Goal: Navigation & Orientation: Understand site structure

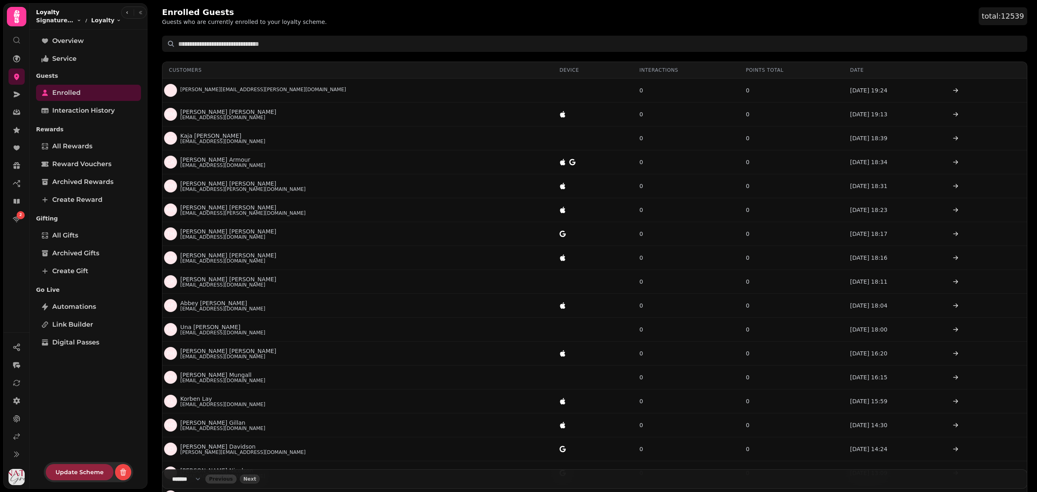
select select "**"
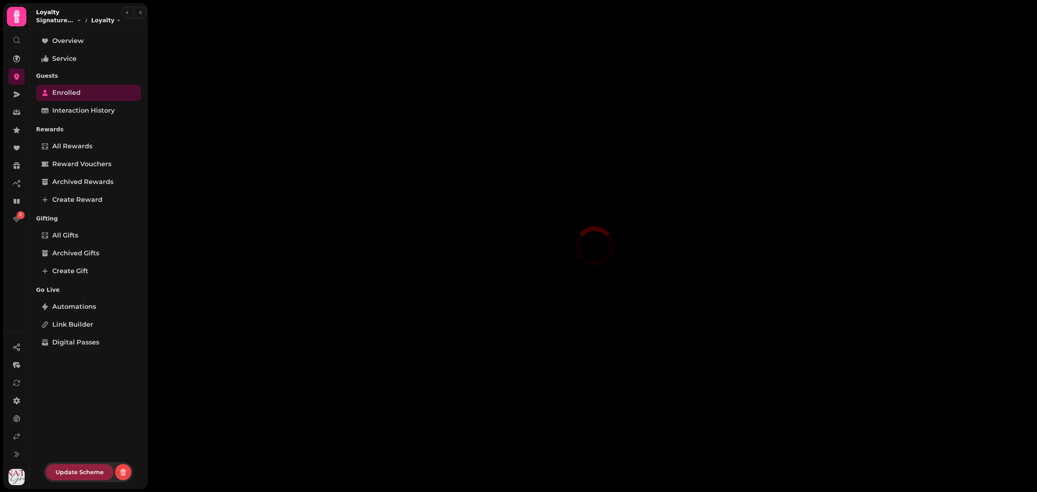
select select "**"
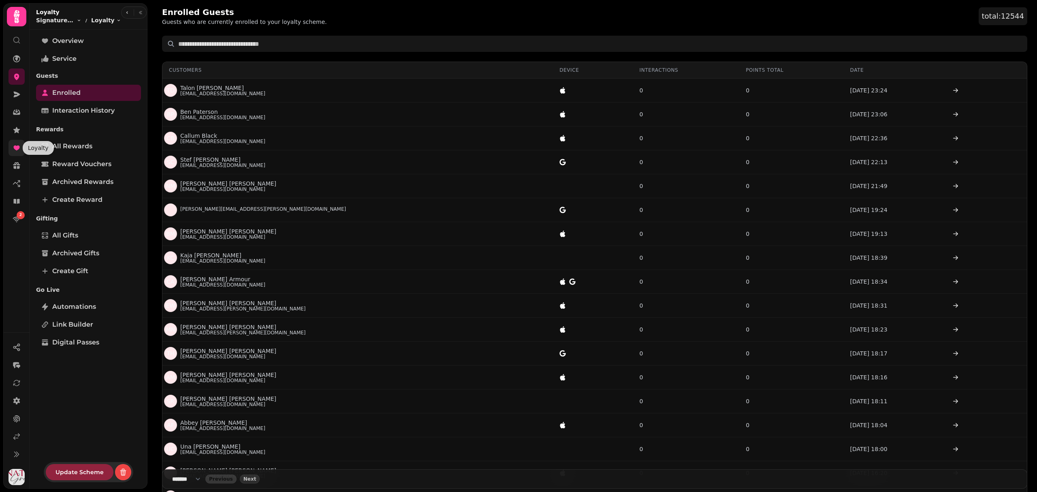
click at [20, 149] on icon at bounding box center [17, 148] width 8 height 8
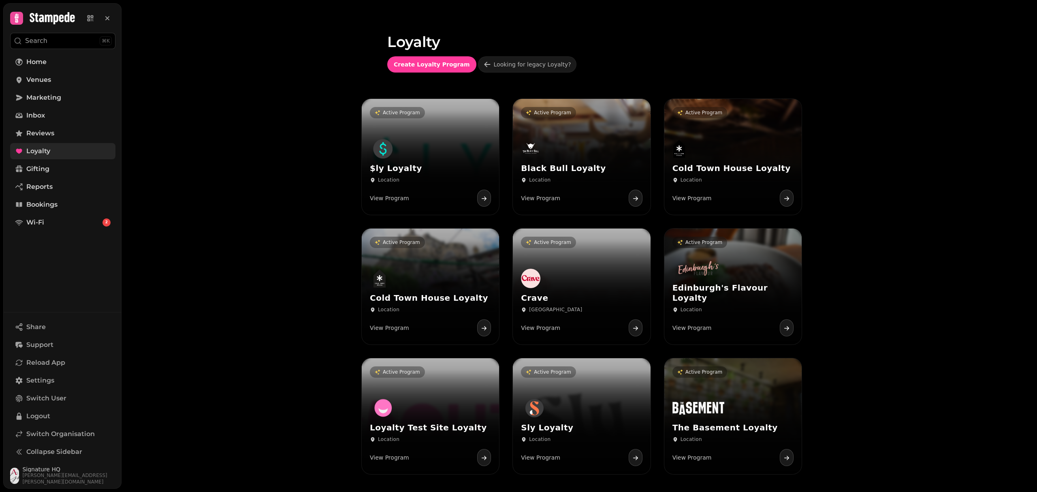
scroll to position [7, 0]
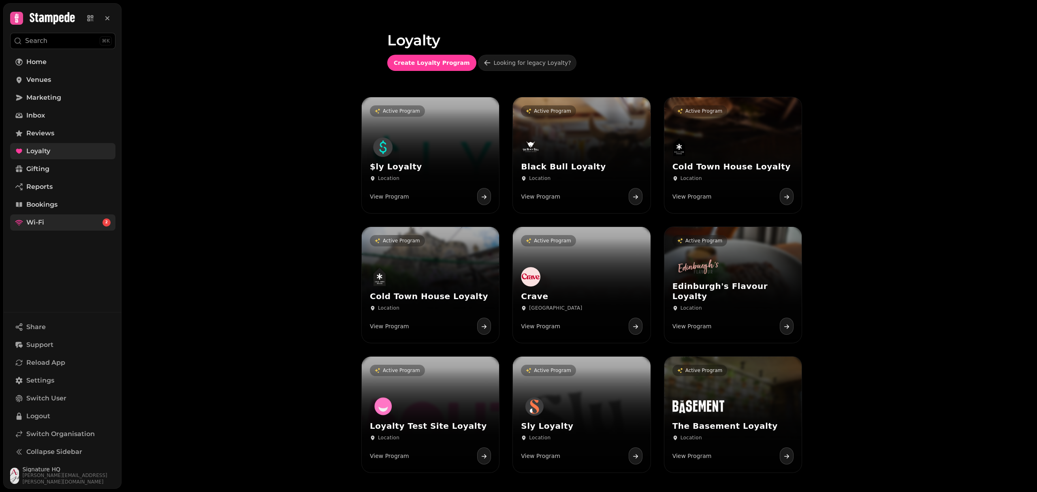
click at [37, 224] on span "Wi-Fi" at bounding box center [35, 223] width 18 height 10
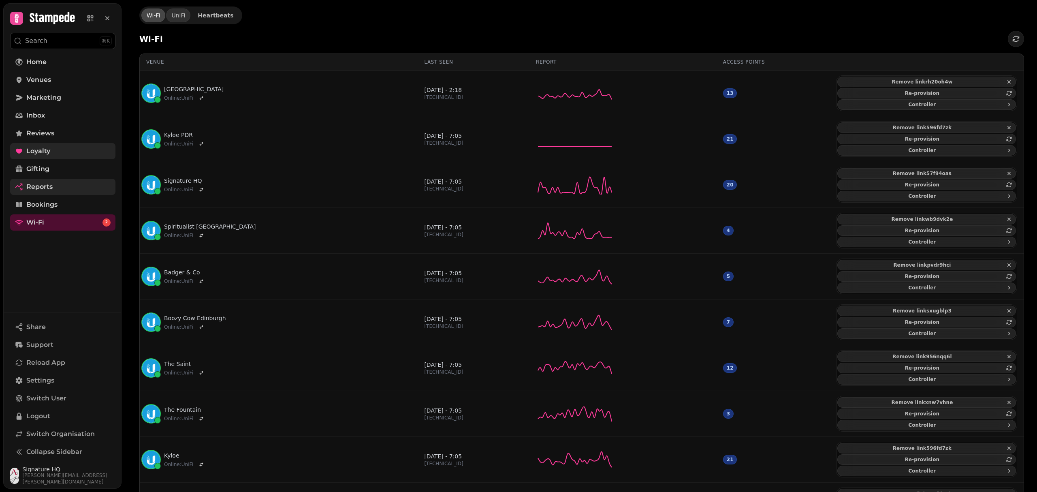
click at [22, 188] on icon at bounding box center [21, 189] width 2 height 2
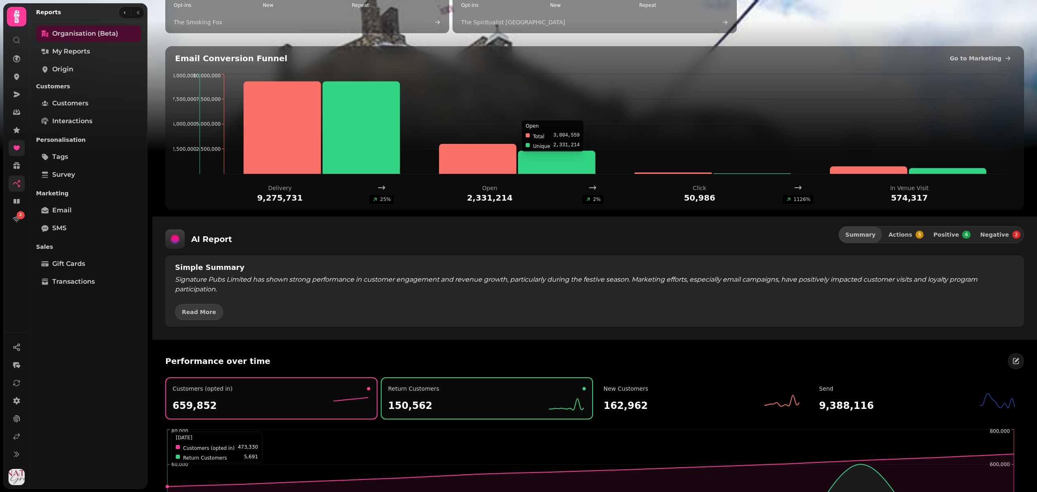
scroll to position [1080, 0]
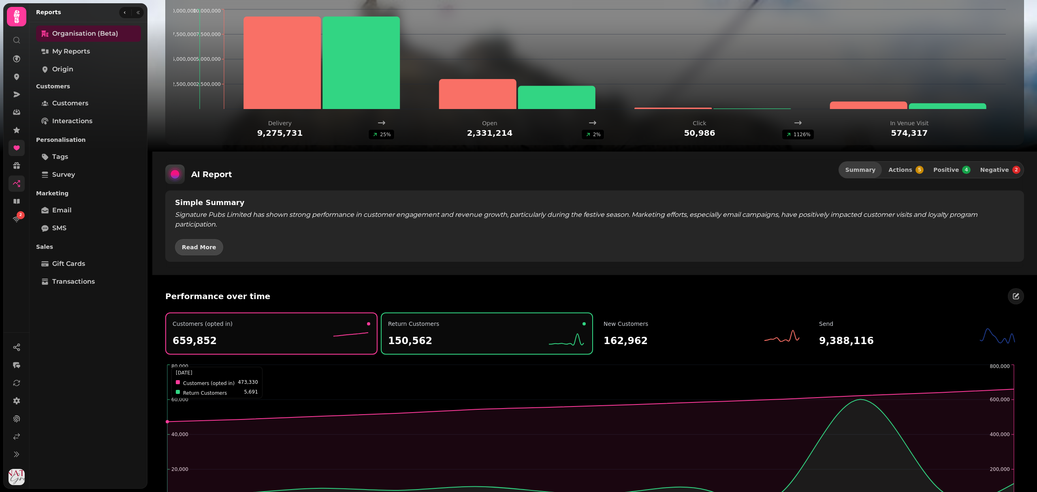
click at [201, 248] on span "Read More" at bounding box center [199, 247] width 34 height 6
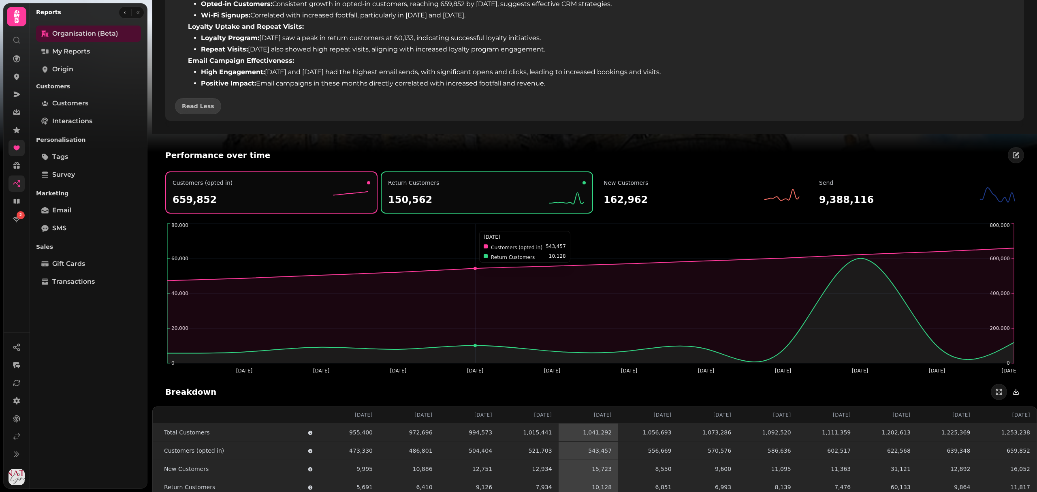
scroll to position [1458, 0]
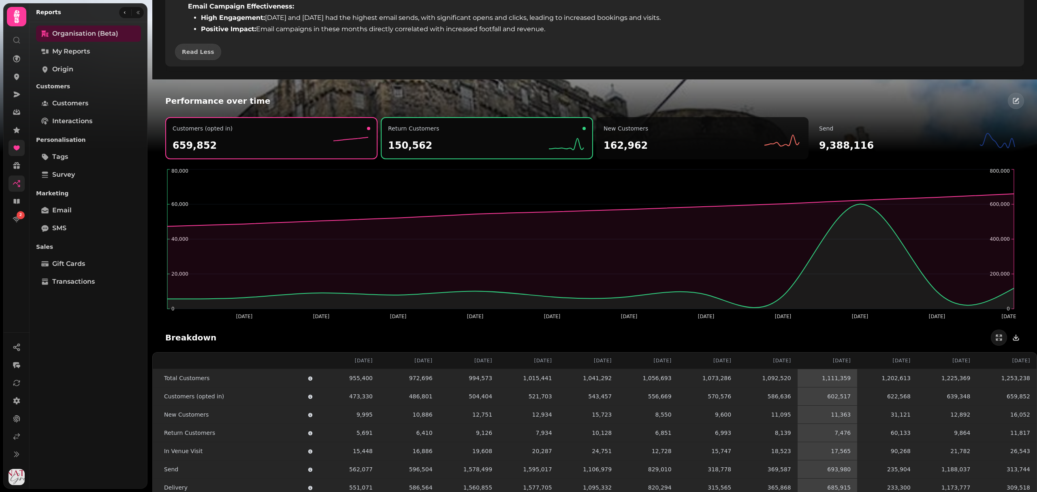
click at [733, 128] on div "New Customers" at bounding box center [703, 128] width 198 height 8
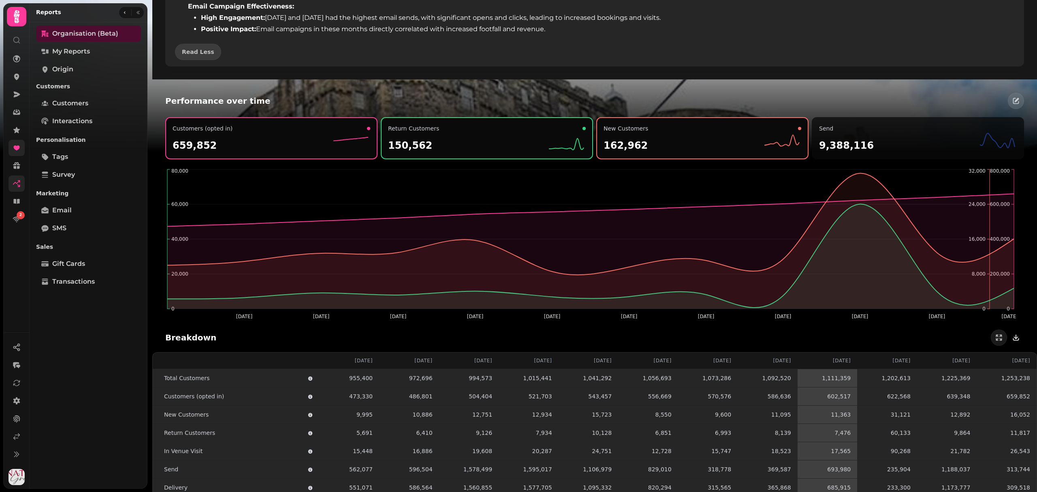
click at [856, 128] on div "Send" at bounding box center [918, 128] width 198 height 8
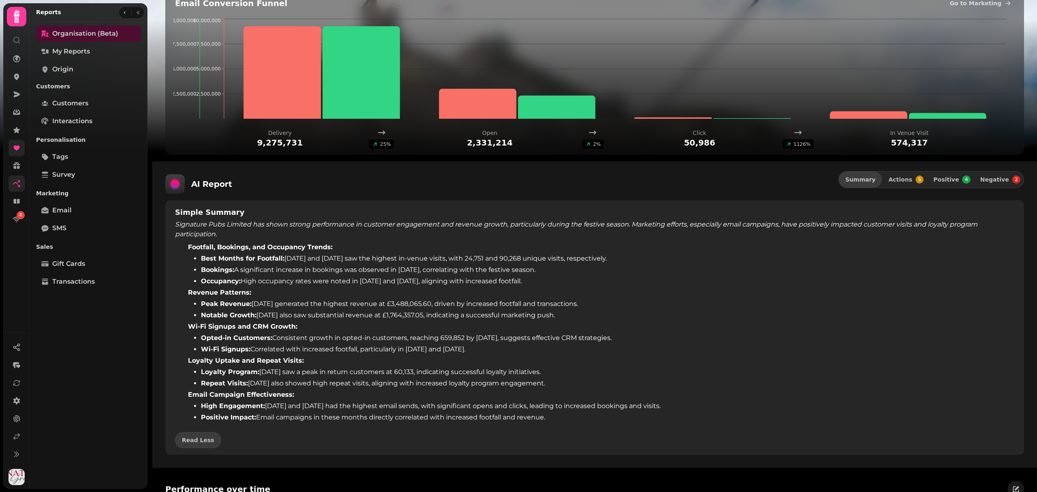
scroll to position [864, 0]
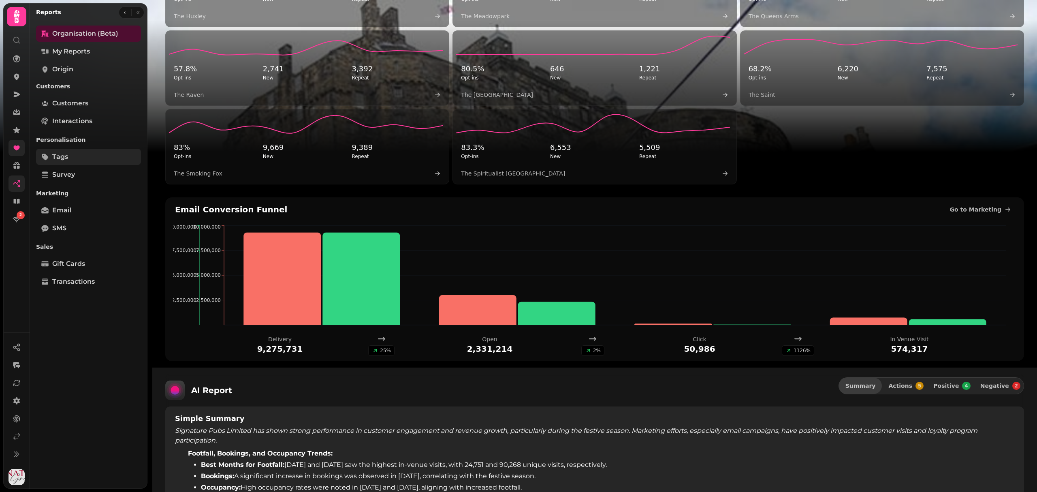
click at [79, 156] on link "tags" at bounding box center [88, 157] width 105 height 16
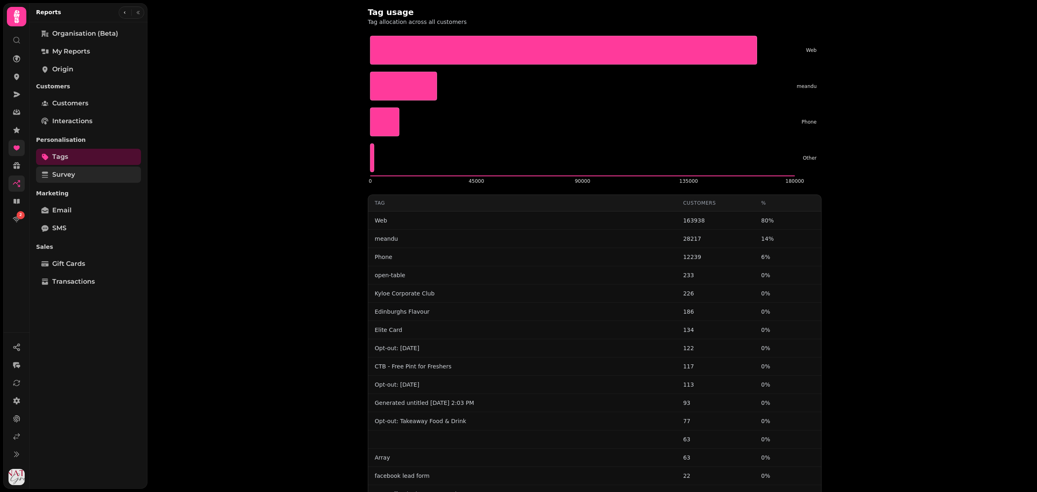
click at [82, 177] on link "survey" at bounding box center [88, 175] width 105 height 16
